Goal: Find specific page/section: Find specific page/section

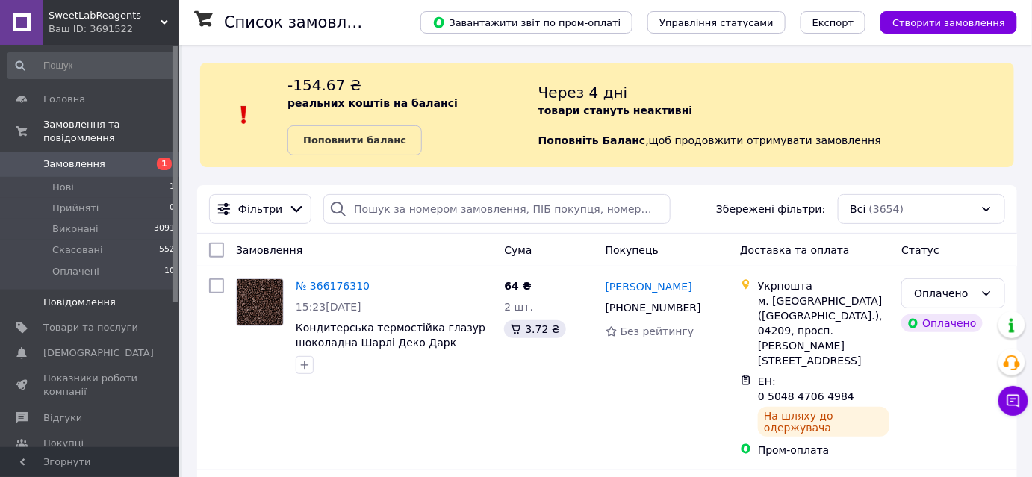
click at [69, 290] on link "Повідомлення 0" at bounding box center [92, 302] width 184 height 25
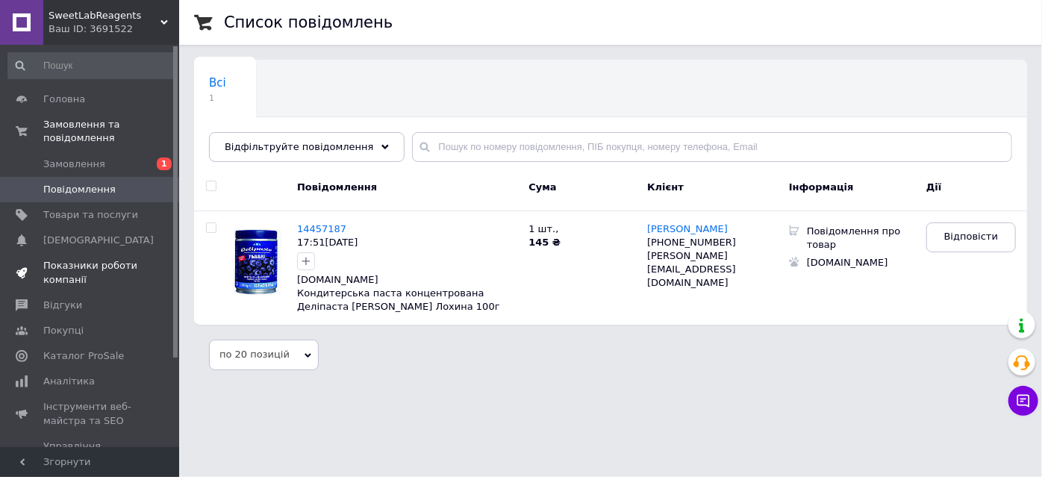
click at [72, 260] on span "Показники роботи компанії" at bounding box center [90, 272] width 95 height 27
